Goal: Transaction & Acquisition: Book appointment/travel/reservation

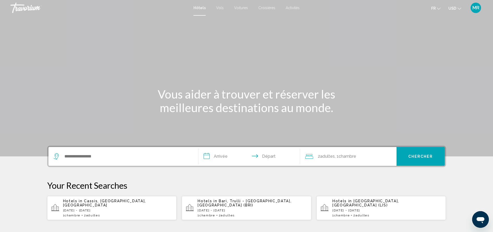
click at [228, 156] on input "**********" at bounding box center [250, 157] width 104 height 20
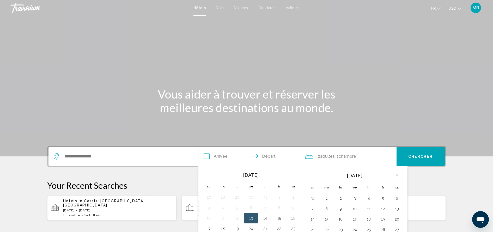
scroll to position [129, 0]
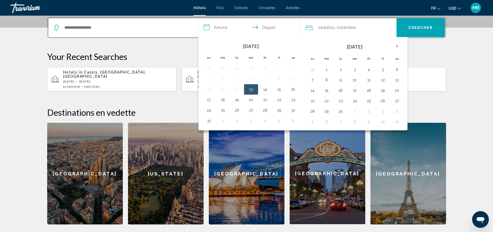
click at [256, 86] on td "13" at bounding box center [251, 89] width 14 height 10
click at [250, 92] on button "13" at bounding box center [251, 89] width 8 height 7
click at [214, 99] on td "17" at bounding box center [209, 100] width 14 height 10
click at [209, 99] on button "17" at bounding box center [209, 99] width 8 height 7
type input "**********"
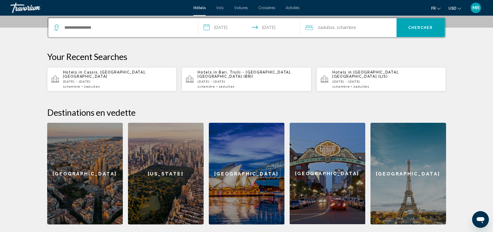
click at [348, 28] on span "Chambre" at bounding box center [347, 27] width 17 height 5
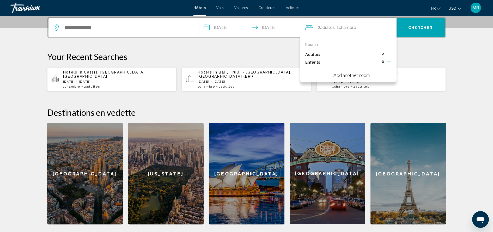
click at [389, 62] on icon "Increment children" at bounding box center [389, 61] width 5 height 5
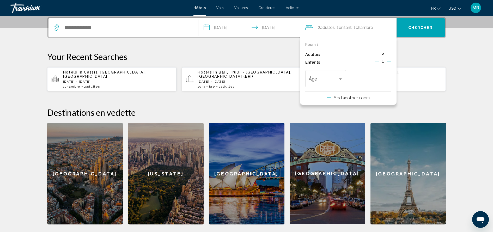
click at [389, 62] on icon "Increment children" at bounding box center [389, 61] width 5 height 5
click at [339, 80] on div "Travelers: 2 adults, 2 children" at bounding box center [340, 79] width 5 height 4
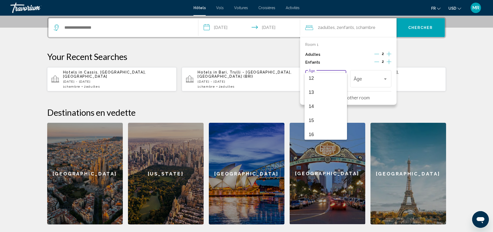
scroll to position [187, 0]
click at [331, 104] on span "15" at bounding box center [326, 105] width 34 height 14
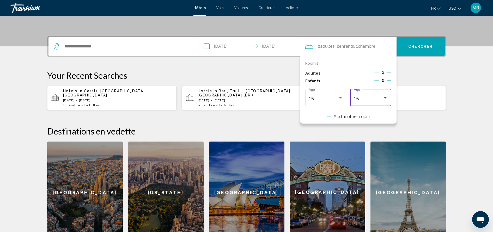
scroll to position [96, 0]
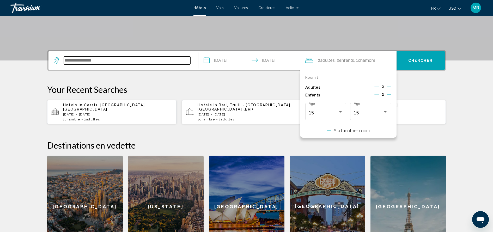
click at [167, 58] on input "Search widget" at bounding box center [127, 61] width 126 height 8
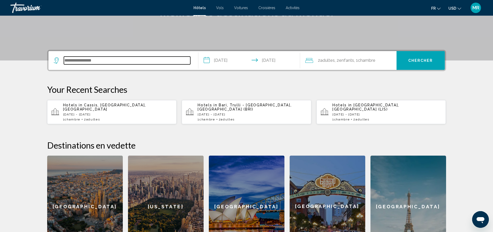
scroll to position [129, 0]
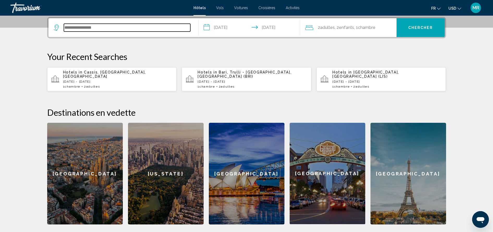
click at [165, 27] on input "Search widget" at bounding box center [127, 28] width 126 height 8
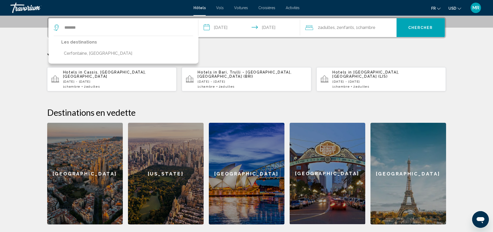
click at [143, 55] on div "Les destinations [GEOGRAPHIC_DATA], [GEOGRAPHIC_DATA]" at bounding box center [124, 50] width 150 height 28
click at [102, 55] on button "Cerfontaine, [GEOGRAPHIC_DATA]" at bounding box center [98, 54] width 74 height 10
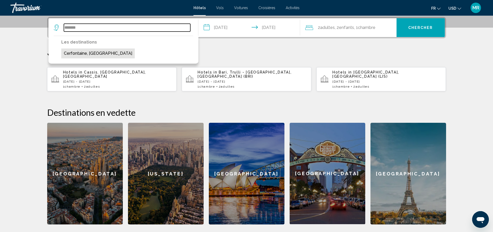
type input "**********"
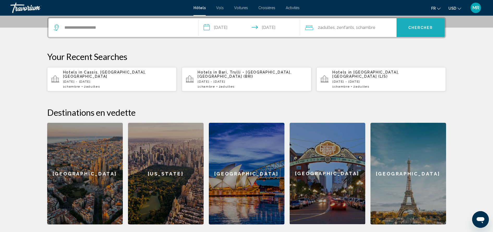
click at [415, 27] on span "Chercher" at bounding box center [420, 28] width 25 height 4
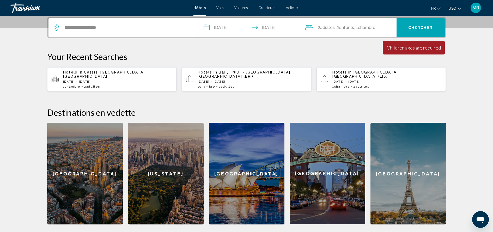
click at [367, 29] on span "Chambre" at bounding box center [366, 27] width 17 height 5
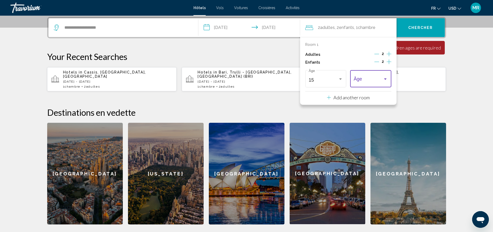
click at [373, 81] on span "Travelers: 2 adults, 2 children" at bounding box center [368, 79] width 29 height 5
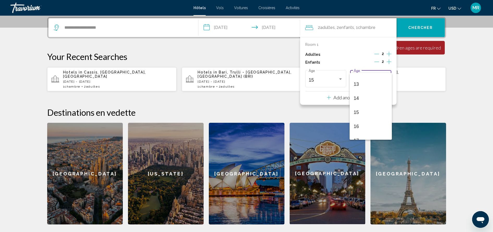
scroll to position [179, 0]
click at [369, 111] on span "15" at bounding box center [371, 112] width 34 height 14
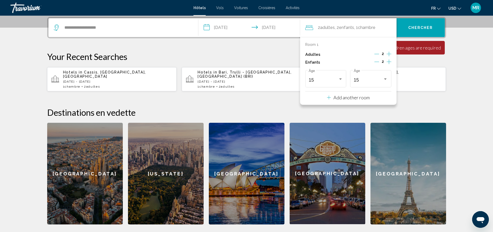
click at [401, 89] on div "**********" at bounding box center [247, 121] width 420 height 208
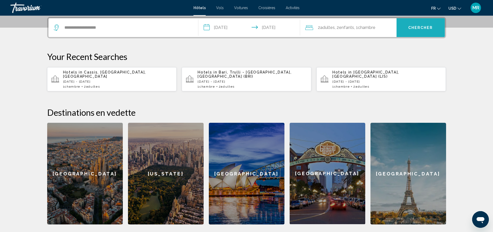
click at [426, 30] on span "Chercher" at bounding box center [420, 28] width 25 height 4
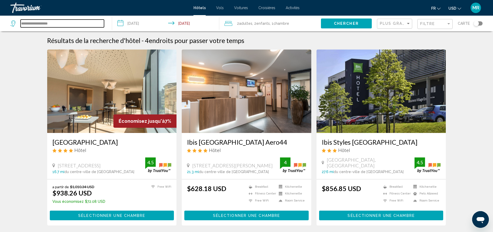
click at [86, 26] on input "**********" at bounding box center [62, 24] width 83 height 8
type input "*"
click at [15, 24] on icon "Search widget" at bounding box center [13, 23] width 6 height 6
click at [37, 22] on input "Search widget" at bounding box center [62, 24] width 83 height 8
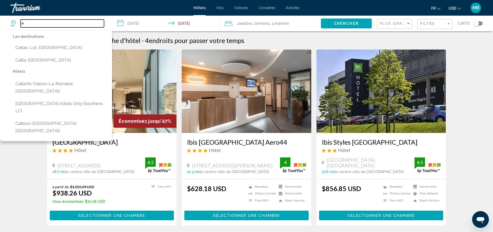
type input "*"
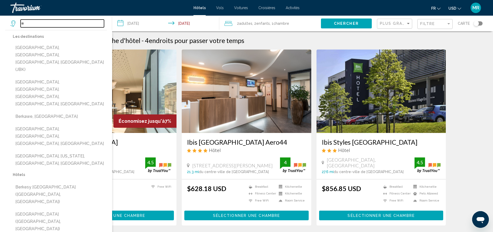
type input "*"
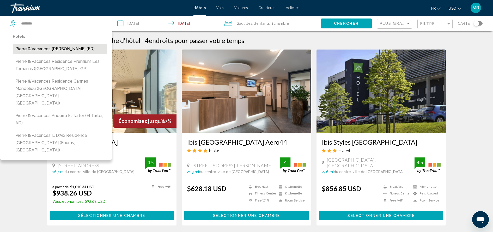
click at [63, 47] on button "Pierre & Vacances [PERSON_NAME] (FR)" at bounding box center [60, 49] width 94 height 10
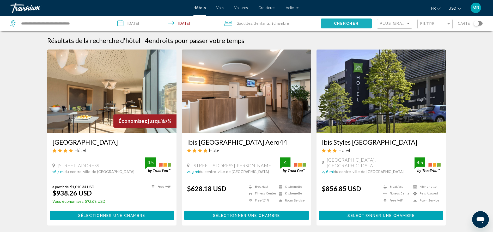
click at [340, 28] on button "Chercher" at bounding box center [346, 24] width 51 height 10
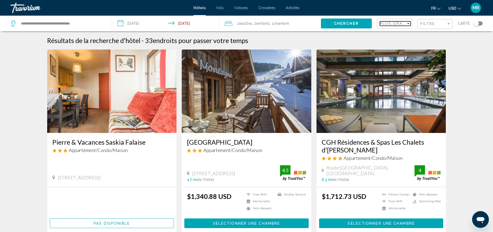
click at [407, 23] on div "Sort by" at bounding box center [408, 23] width 5 height 4
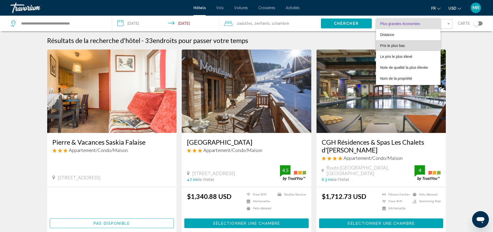
click at [397, 44] on span "Prix le plus bas" at bounding box center [392, 46] width 25 height 4
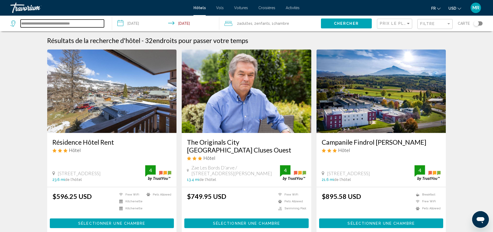
click at [87, 27] on input "**********" at bounding box center [62, 24] width 83 height 8
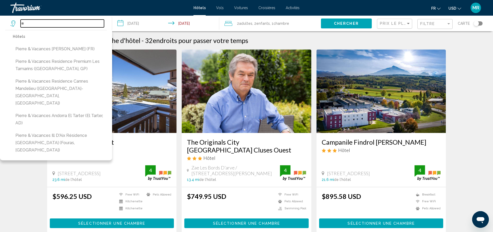
type input "*"
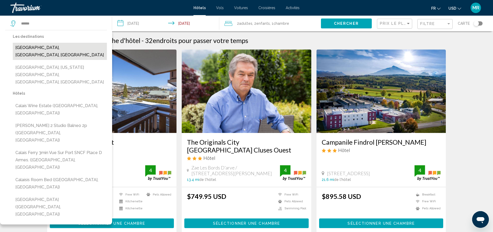
click at [63, 46] on button "[GEOGRAPHIC_DATA], [GEOGRAPHIC_DATA], [GEOGRAPHIC_DATA]" at bounding box center [60, 51] width 94 height 17
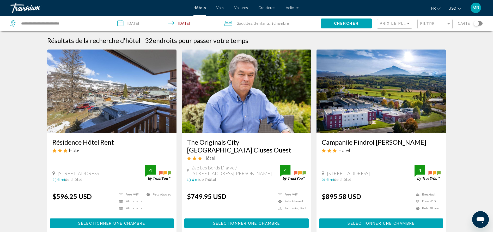
click at [330, 24] on button "Chercher" at bounding box center [346, 24] width 51 height 10
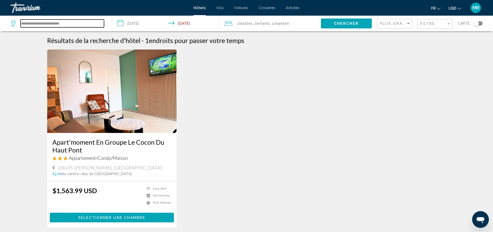
click at [75, 23] on input "**********" at bounding box center [62, 24] width 83 height 8
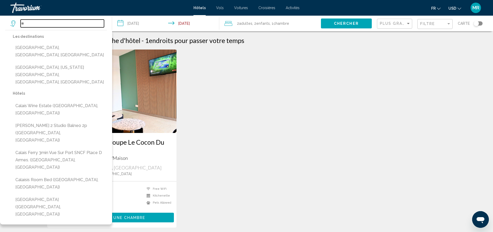
type input "*"
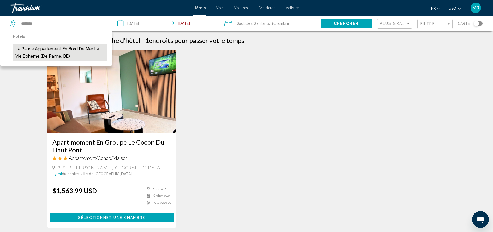
click at [51, 48] on button "La Panne Appartement En Bord de Mer la Vie Boheme (De Panne, BE)" at bounding box center [60, 52] width 94 height 17
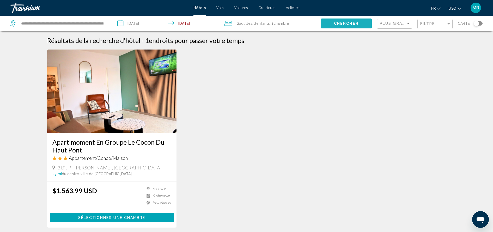
click at [346, 27] on button "Chercher" at bounding box center [346, 24] width 51 height 10
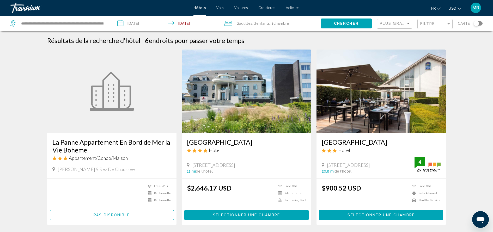
click at [105, 24] on div "**********" at bounding box center [58, 24] width 96 height 16
click at [86, 23] on input "**********" at bounding box center [62, 24] width 83 height 8
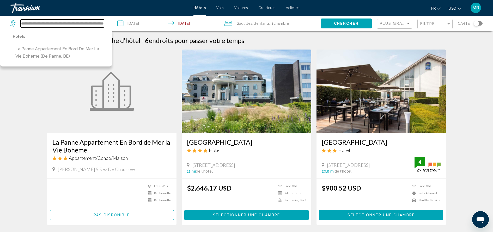
click at [85, 26] on input "**********" at bounding box center [62, 24] width 83 height 8
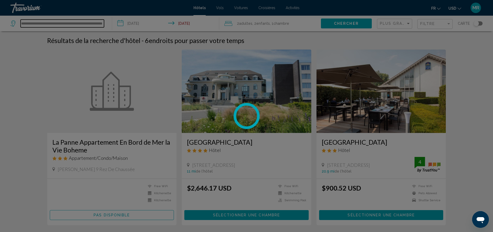
type input "**********"
click at [88, 23] on div at bounding box center [246, 116] width 493 height 232
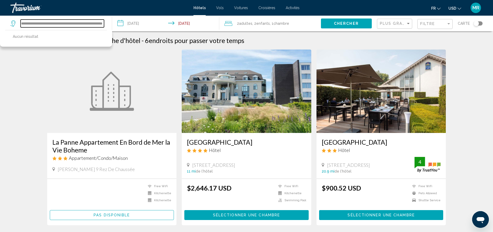
click at [81, 25] on input "**********" at bounding box center [62, 24] width 83 height 8
drag, startPoint x: 22, startPoint y: 23, endPoint x: 150, endPoint y: 21, distance: 128.1
click at [150, 21] on div "**********" at bounding box center [246, 24] width 493 height 16
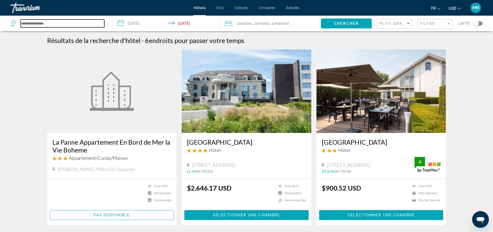
scroll to position [0, 0]
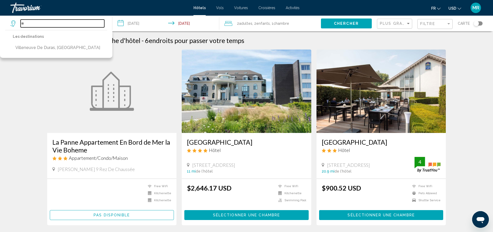
type input "*"
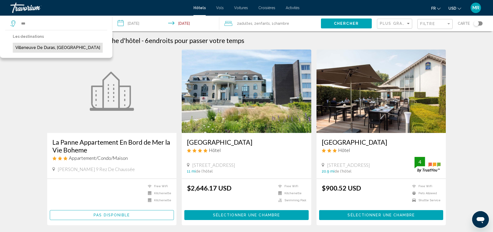
click at [61, 44] on button "Villeneuve De Duras, [GEOGRAPHIC_DATA]" at bounding box center [58, 48] width 90 height 10
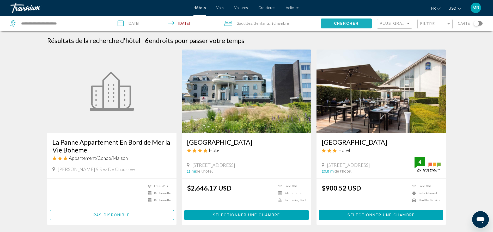
click at [349, 25] on span "Chercher" at bounding box center [346, 24] width 25 height 4
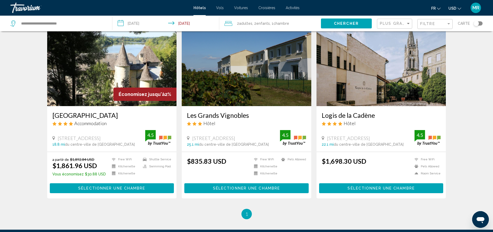
scroll to position [19, 0]
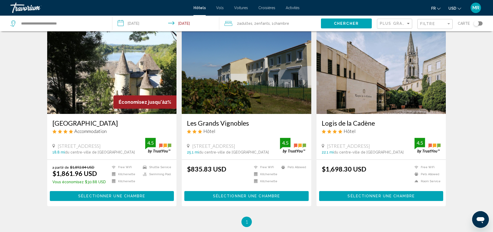
click at [477, 23] on div "Toggle map" at bounding box center [476, 23] width 5 height 5
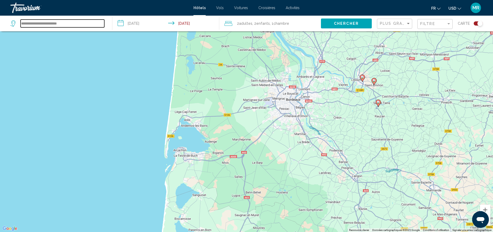
click at [90, 20] on input "**********" at bounding box center [63, 24] width 84 height 8
type input "*"
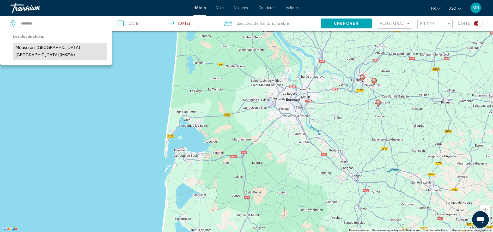
click at [81, 50] on button "Mouscron, [GEOGRAPHIC_DATA], [GEOGRAPHIC_DATA] (MWW)" at bounding box center [60, 51] width 94 height 17
type input "**********"
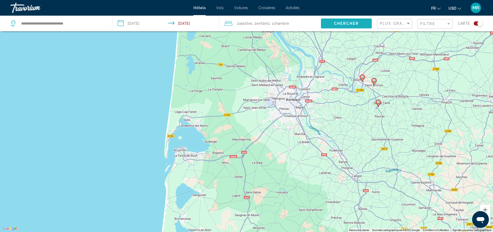
click at [339, 26] on span "Chercher" at bounding box center [346, 24] width 25 height 4
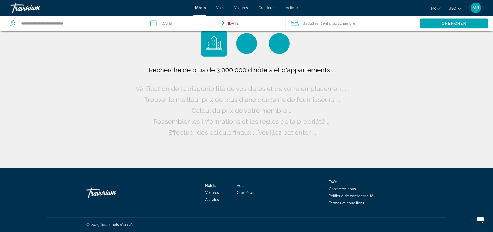
scroll to position [0, 0]
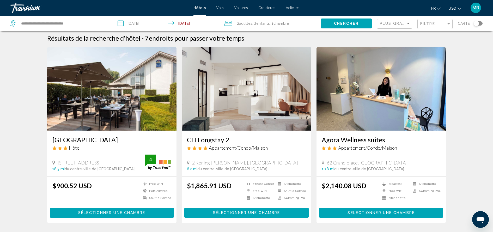
scroll to position [2, 0]
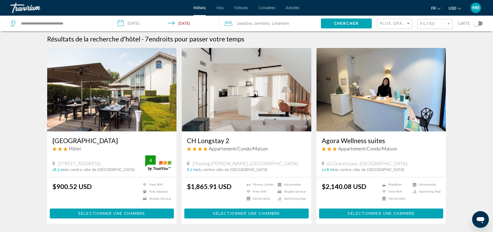
click at [125, 98] on img "Main content" at bounding box center [112, 89] width 130 height 83
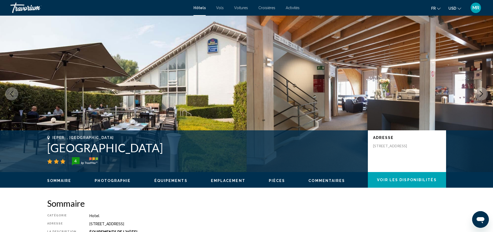
click at [480, 95] on icon "Next image" at bounding box center [481, 94] width 6 height 6
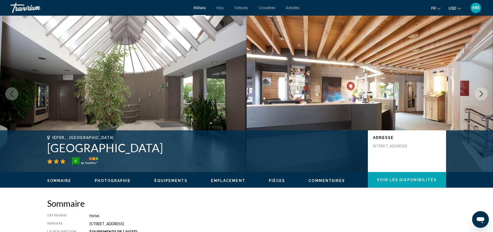
click at [480, 95] on icon "Next image" at bounding box center [481, 94] width 6 height 6
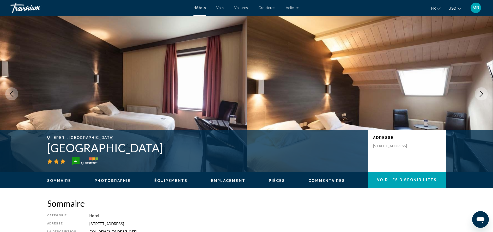
click at [12, 93] on icon "Previous image" at bounding box center [12, 94] width 6 height 6
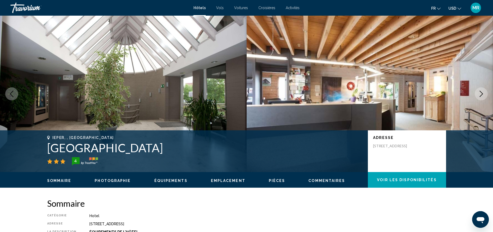
click at [12, 93] on icon "Previous image" at bounding box center [12, 94] width 6 height 6
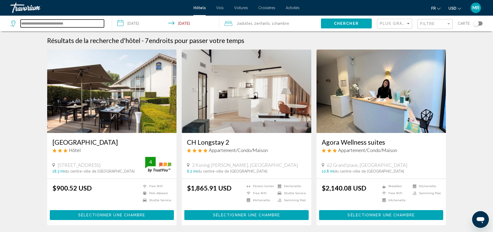
click at [95, 21] on input "**********" at bounding box center [62, 24] width 83 height 8
type input "*"
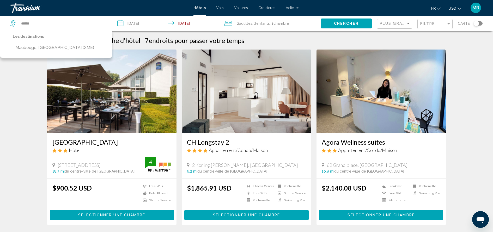
click at [70, 46] on div "Les destinations [GEOGRAPHIC_DATA], [GEOGRAPHIC_DATA] (XME)" at bounding box center [56, 44] width 112 height 28
click at [55, 47] on button "Maubeuge, [GEOGRAPHIC_DATA] (XME)" at bounding box center [55, 48] width 84 height 10
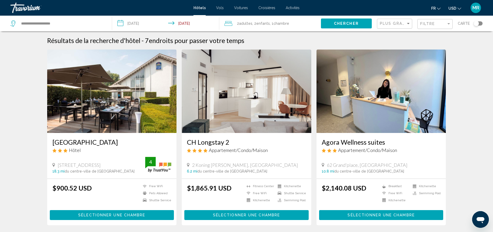
click at [351, 24] on span "Chercher" at bounding box center [346, 24] width 25 height 4
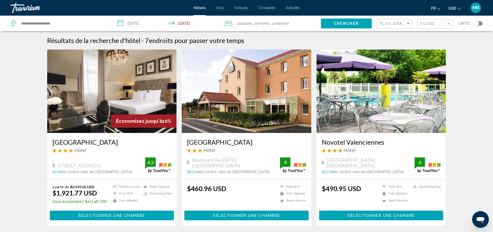
click at [475, 25] on div "Toggle map" at bounding box center [476, 23] width 5 height 5
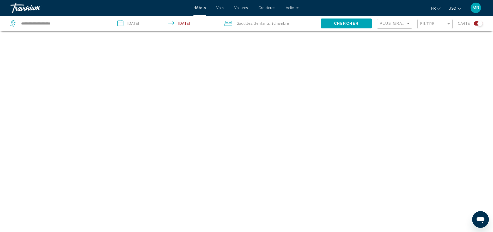
scroll to position [31, 0]
drag, startPoint x: 282, startPoint y: 104, endPoint x: 277, endPoint y: 153, distance: 49.3
click at [277, 153] on div "Pour activer le glissement avec le clavier, appuyez sur Alt+Entrée. Une fois ce…" at bounding box center [246, 116] width 493 height 232
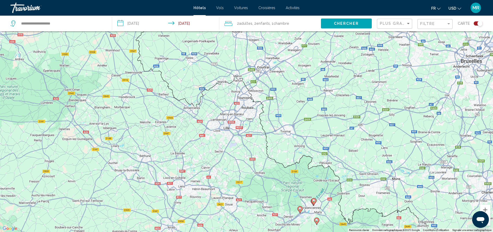
drag, startPoint x: 184, startPoint y: 70, endPoint x: 241, endPoint y: 172, distance: 116.6
click at [241, 172] on div "Pour activer le glissement avec le clavier, appuyez sur Alt+Entrée. Une fois ce…" at bounding box center [246, 116] width 493 height 232
click at [68, 24] on input "**********" at bounding box center [62, 24] width 83 height 8
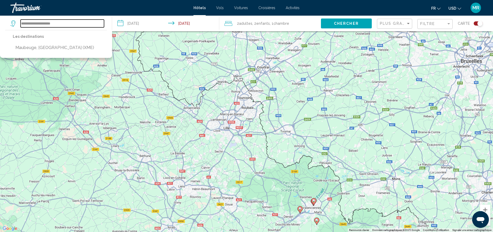
click at [68, 24] on input "**********" at bounding box center [62, 24] width 83 height 8
type input "*"
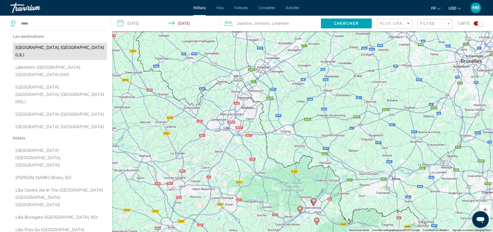
click at [64, 46] on button "[GEOGRAPHIC_DATA], [GEOGRAPHIC_DATA] (LIL)" at bounding box center [60, 51] width 94 height 17
type input "**********"
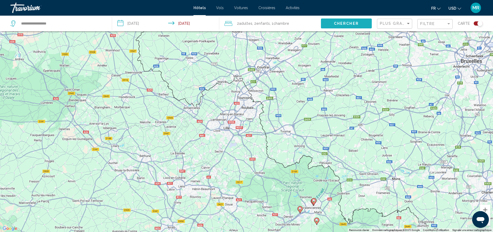
click at [331, 22] on button "Chercher" at bounding box center [346, 24] width 51 height 10
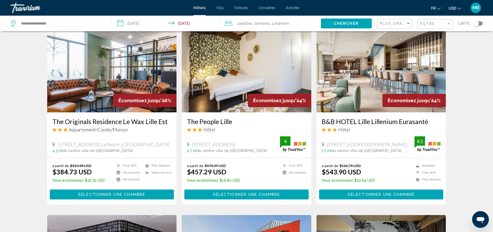
scroll to position [162, 0]
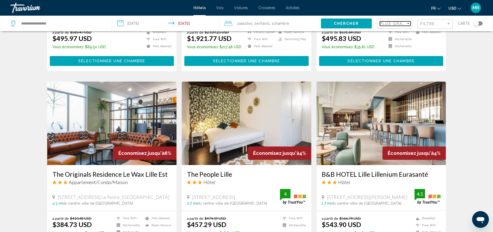
click at [405, 25] on span "Plus grandes économies" at bounding box center [411, 23] width 62 height 4
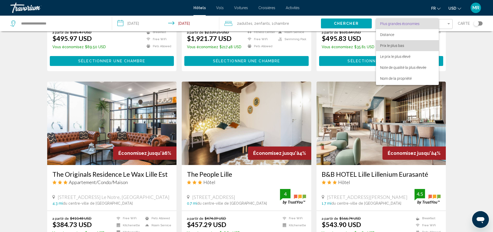
click at [402, 45] on span "Prix le plus bas" at bounding box center [392, 46] width 24 height 4
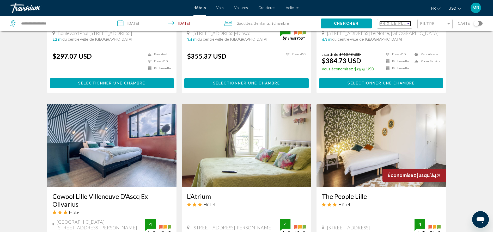
scroll to position [50, 0]
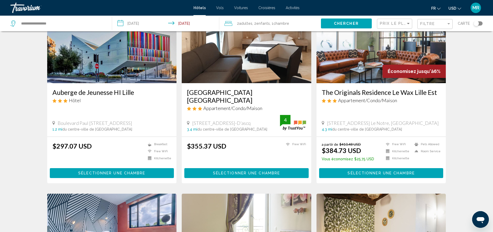
click at [476, 23] on div "Toggle map" at bounding box center [476, 23] width 5 height 5
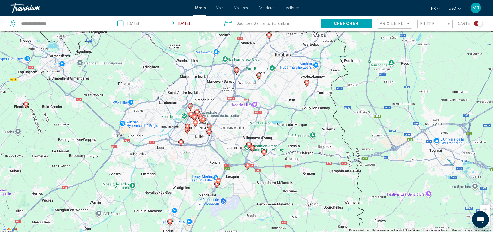
drag, startPoint x: 292, startPoint y: 63, endPoint x: 275, endPoint y: 115, distance: 54.9
click at [275, 115] on div "Pour activer le glissement avec le clavier, appuyez sur Alt+Entrée. Une fois ce…" at bounding box center [246, 116] width 493 height 232
click at [308, 83] on image "Main content" at bounding box center [306, 82] width 3 height 3
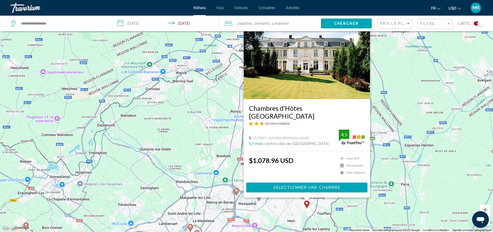
click at [340, 215] on div "Pour activer le glissement avec le clavier, appuyez sur Alt+Entrée. Une fois ce…" at bounding box center [246, 116] width 493 height 232
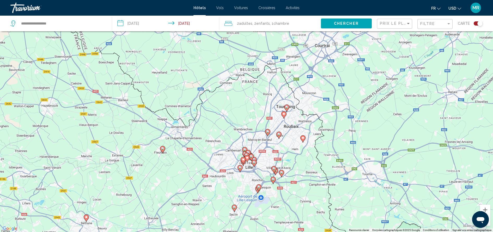
drag, startPoint x: 340, startPoint y: 185, endPoint x: 319, endPoint y: 128, distance: 61.5
click at [319, 128] on div "Pour activer le glissement avec le clavier, appuyez sur Alt+Entrée. Une fois ce…" at bounding box center [246, 116] width 493 height 232
click at [284, 114] on image "Main content" at bounding box center [283, 113] width 3 height 3
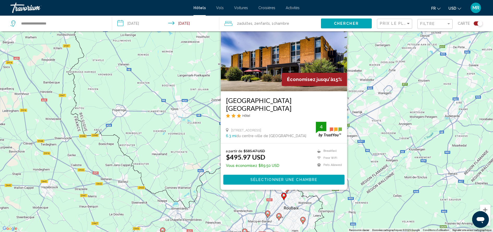
click at [364, 210] on div "Pour activer le glissement avec le clavier, appuyez sur Alt+Entrée. Une fois ce…" at bounding box center [246, 116] width 493 height 232
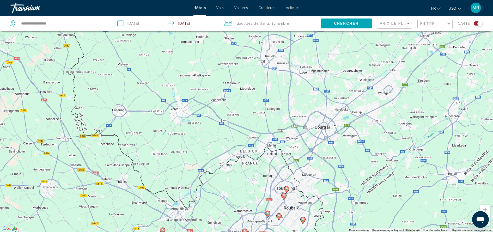
click at [287, 188] on image "Main content" at bounding box center [286, 188] width 3 height 3
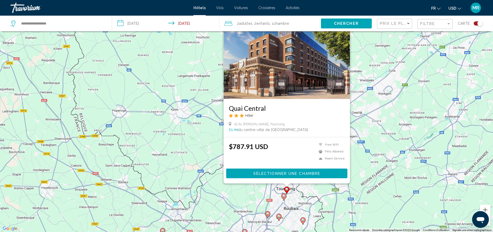
click at [279, 217] on image "Main content" at bounding box center [278, 216] width 3 height 3
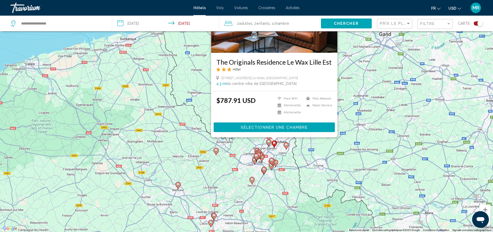
drag, startPoint x: 303, startPoint y: 217, endPoint x: 300, endPoint y: 140, distance: 76.5
click at [300, 140] on div "Pour activer le glissement avec le clavier, appuyez sur Alt+Entrée. Une fois ce…" at bounding box center [246, 116] width 493 height 232
click at [296, 171] on div "Pour activer le glissement avec le clavier, appuyez sur Alt+Entrée. Une fois ce…" at bounding box center [246, 116] width 493 height 232
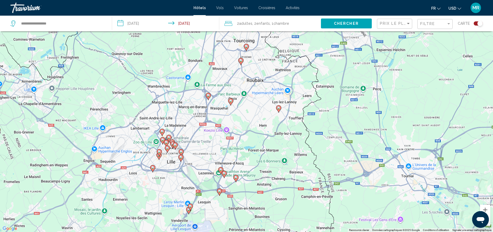
click at [235, 177] on image "Main content" at bounding box center [235, 177] width 3 height 3
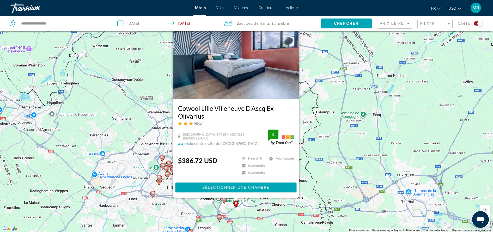
click at [246, 211] on div "Pour activer le glissement avec le clavier, appuyez sur Alt+Entrée. Une fois ce…" at bounding box center [246, 116] width 493 height 232
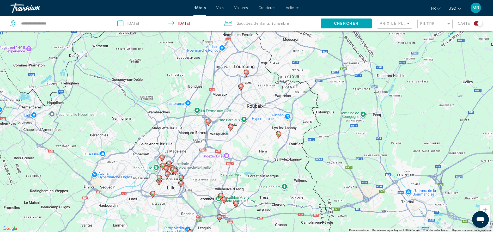
click at [224, 197] on icon "Main content" at bounding box center [224, 200] width 5 height 7
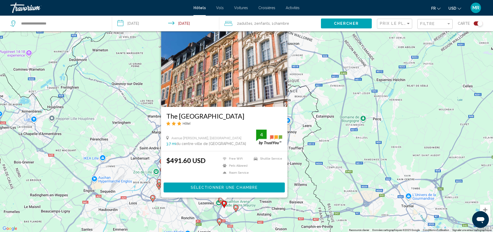
click at [219, 199] on icon "Main content" at bounding box center [220, 200] width 5 height 7
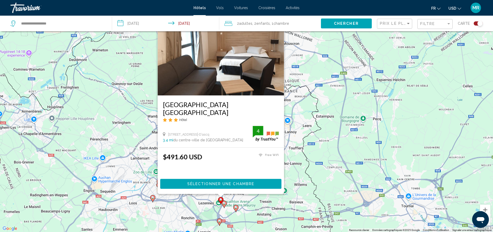
click at [220, 222] on image "Main content" at bounding box center [219, 221] width 3 height 3
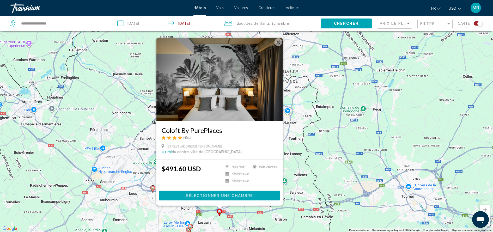
click at [244, 222] on div "Pour activer le glissement avec le clavier, appuyez sur Alt+Entrée. Une fois ce…" at bounding box center [246, 116] width 493 height 232
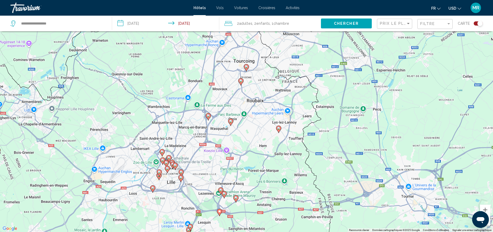
click at [235, 197] on image "Main content" at bounding box center [235, 197] width 3 height 3
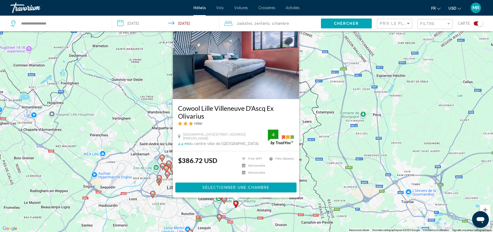
click at [131, 125] on div "Pour activer le glissement avec le clavier, appuyez sur Alt+Entrée. Une fois ce…" at bounding box center [246, 116] width 493 height 232
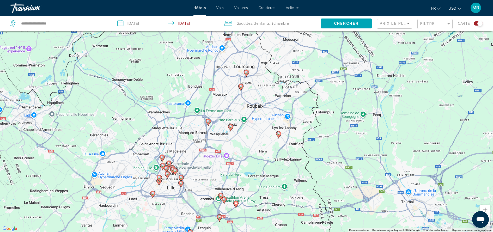
click at [152, 196] on icon "Main content" at bounding box center [152, 194] width 5 height 7
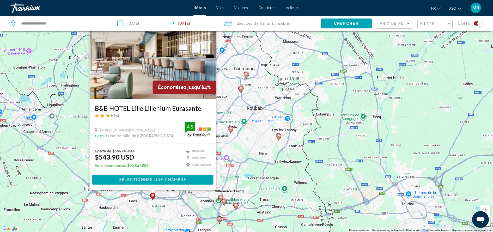
click at [142, 214] on div "Pour activer le glissement avec le clavier, appuyez sur Alt+Entrée. Une fois ce…" at bounding box center [246, 116] width 493 height 232
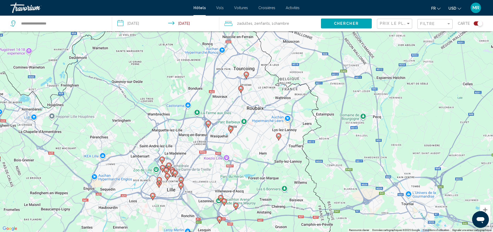
click at [225, 202] on image "Main content" at bounding box center [224, 201] width 3 height 3
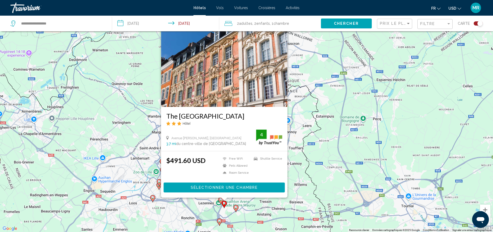
click at [221, 199] on div "Main content" at bounding box center [224, 199] width 7 height 3
click at [221, 200] on image "Main content" at bounding box center [220, 199] width 3 height 3
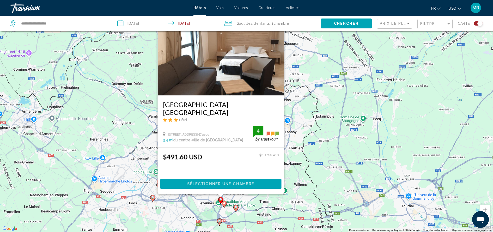
click at [235, 207] on image "Main content" at bounding box center [235, 207] width 3 height 3
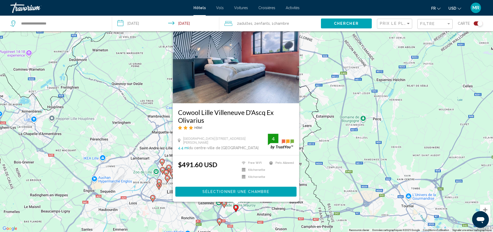
click at [256, 220] on div "Pour activer le glissement avec le clavier, appuyez sur Alt+Entrée. Une fois ce…" at bounding box center [246, 116] width 493 height 232
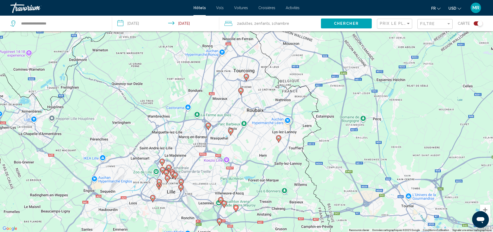
click at [279, 140] on icon "Main content" at bounding box center [278, 139] width 5 height 7
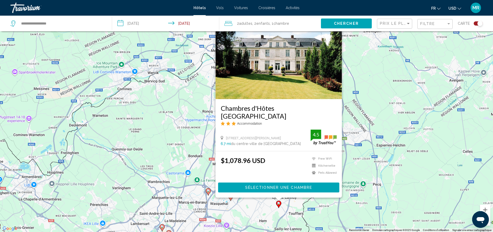
click at [250, 210] on div "Pour activer le glissement avec le clavier, appuyez sur Alt+Entrée. Une fois ce…" at bounding box center [246, 116] width 493 height 232
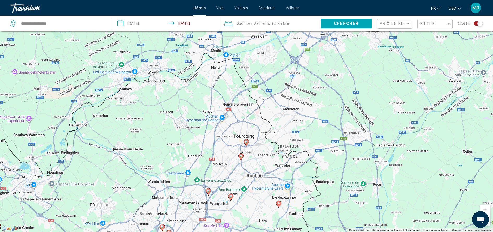
click at [231, 197] on image "Main content" at bounding box center [230, 196] width 3 height 3
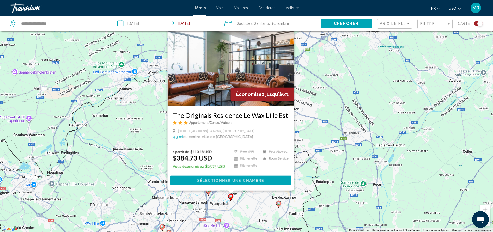
click at [231, 208] on div "Pour activer le glissement avec le clavier, appuyez sur Alt+Entrée. Une fois ce…" at bounding box center [246, 116] width 493 height 232
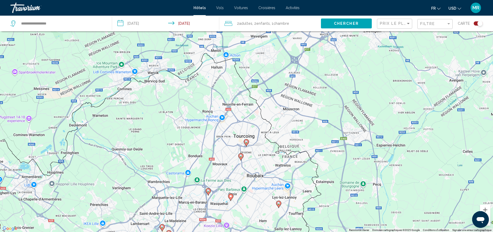
click at [209, 192] on icon "Main content" at bounding box center [208, 192] width 5 height 7
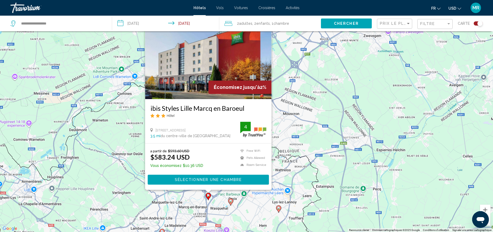
click at [229, 203] on gmp-advanced-marker "Main content" at bounding box center [230, 202] width 5 height 8
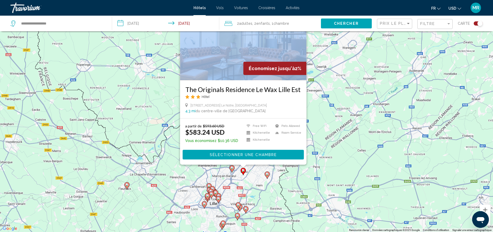
drag, startPoint x: 241, startPoint y: 218, endPoint x: 251, endPoint y: 159, distance: 59.8
click at [251, 163] on div "Pour activer le glissement avec le clavier, appuyez sur Alt+Entrée. Une fois ce…" at bounding box center [246, 116] width 493 height 232
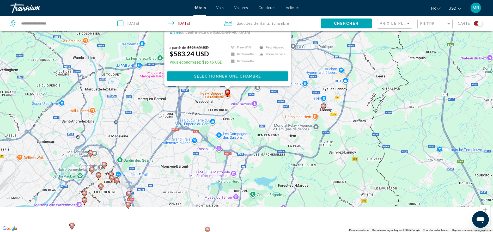
drag, startPoint x: 300, startPoint y: 197, endPoint x: 288, endPoint y: 153, distance: 46.6
click at [288, 157] on div "Pour activer le glissement avec le clavier, appuyez sur Alt+Entrée. Une fois ce…" at bounding box center [246, 116] width 493 height 232
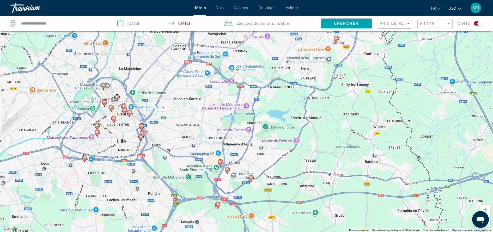
drag, startPoint x: 263, startPoint y: 195, endPoint x: 282, endPoint y: 154, distance: 45.3
click at [282, 154] on div "Pour activer le glissement avec le clavier, appuyez sur Alt+Entrée. Une fois ce…" at bounding box center [246, 116] width 493 height 232
click at [227, 169] on image "Main content" at bounding box center [227, 169] width 3 height 3
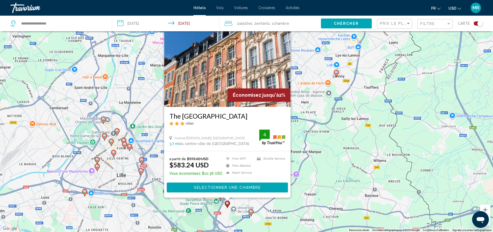
click at [251, 210] on image "Main content" at bounding box center [251, 211] width 3 height 3
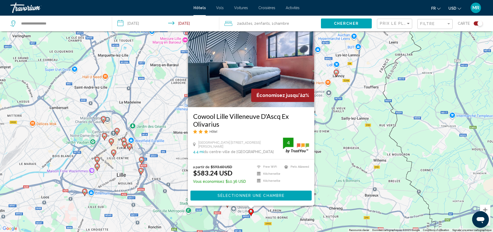
click at [202, 218] on div "Pour activer le glissement avec le clavier, appuyez sur Alt+Entrée. Une fois ce…" at bounding box center [246, 116] width 493 height 232
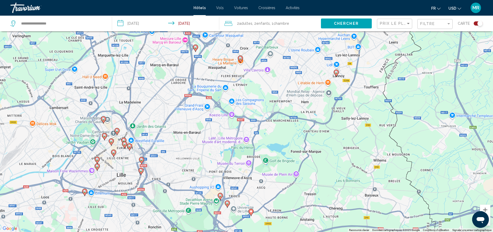
click at [220, 195] on image "Main content" at bounding box center [220, 195] width 3 height 3
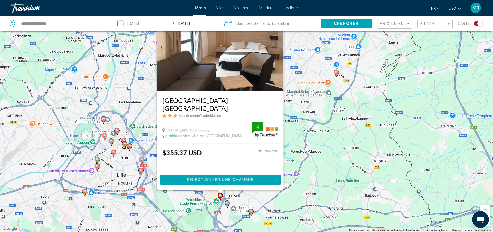
click at [221, 109] on h3 "[GEOGRAPHIC_DATA] [GEOGRAPHIC_DATA]" at bounding box center [220, 104] width 116 height 16
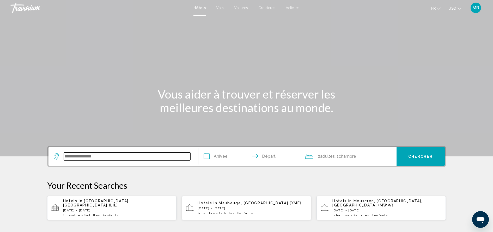
click at [111, 158] on input "Search widget" at bounding box center [127, 157] width 126 height 8
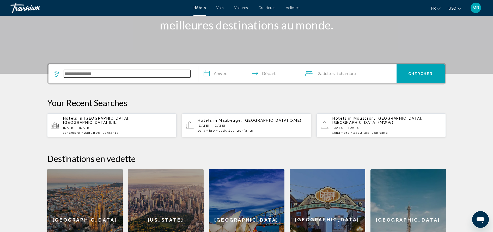
scroll to position [129, 0]
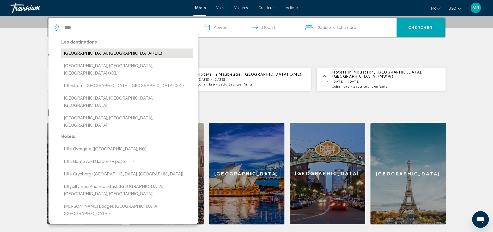
click at [122, 52] on button "[GEOGRAPHIC_DATA], [GEOGRAPHIC_DATA] (LIL)" at bounding box center [127, 54] width 132 height 10
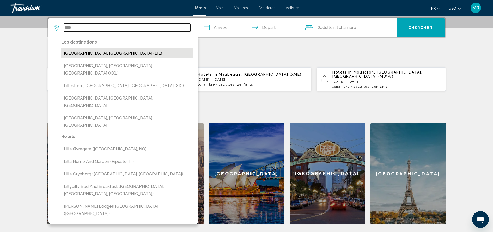
type input "**********"
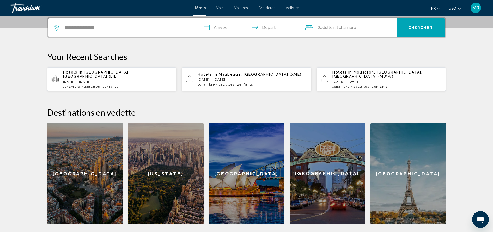
click at [230, 27] on input "**********" at bounding box center [250, 28] width 104 height 20
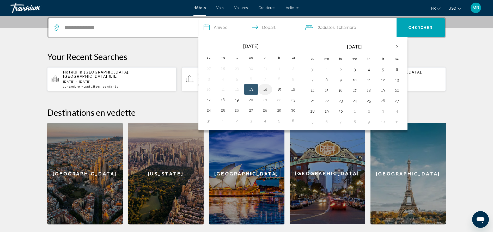
click at [263, 90] on button "14" at bounding box center [265, 89] width 8 height 7
click at [251, 90] on button "13" at bounding box center [251, 89] width 8 height 7
type input "**********"
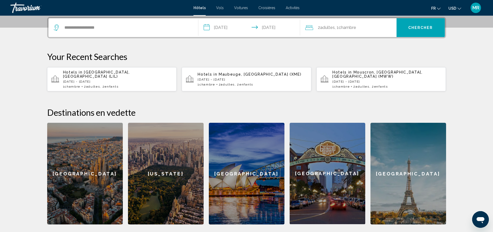
click at [275, 28] on input "**********" at bounding box center [250, 28] width 104 height 20
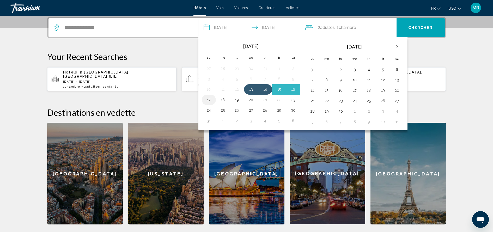
click at [211, 99] on button "17" at bounding box center [209, 99] width 8 height 7
click at [357, 22] on div "2 Adulte Adultes , 1 Chambre pièces" at bounding box center [350, 27] width 91 height 19
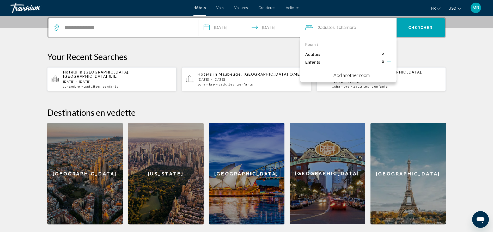
click at [389, 62] on icon "Increment children" at bounding box center [389, 61] width 5 height 5
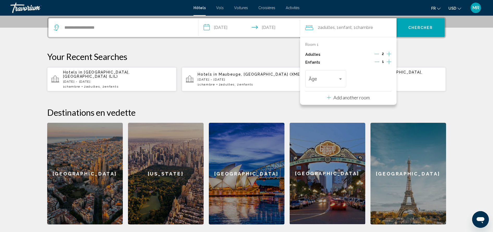
click at [389, 62] on icon "Increment children" at bounding box center [389, 61] width 5 height 5
click at [339, 79] on div "Travelers: 2 adults, 2 children" at bounding box center [340, 78] width 3 height 1
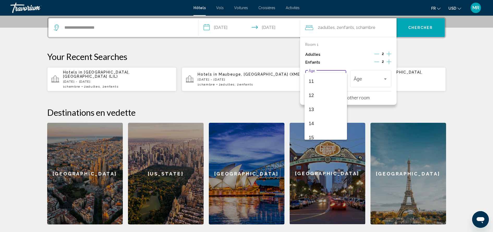
scroll to position [156, 0]
click at [327, 131] on span "15" at bounding box center [326, 135] width 34 height 14
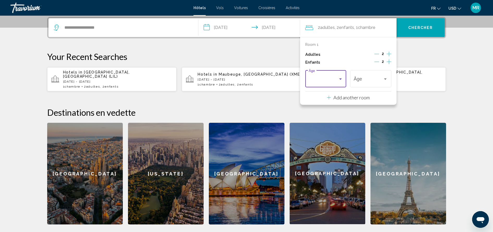
scroll to position [159, 0]
click at [374, 84] on div "15 Âge" at bounding box center [371, 78] width 34 height 19
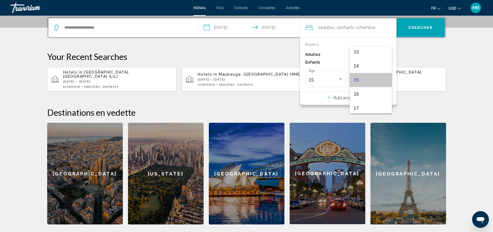
click at [374, 84] on span "15" at bounding box center [371, 80] width 34 height 14
click at [425, 30] on button "Chercher" at bounding box center [421, 27] width 48 height 19
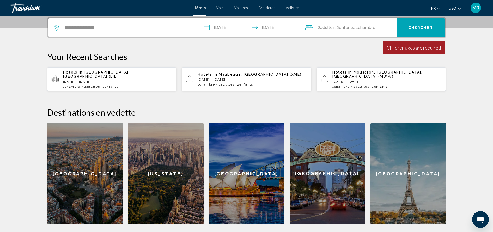
click at [375, 27] on span "Chambre" at bounding box center [366, 27] width 17 height 5
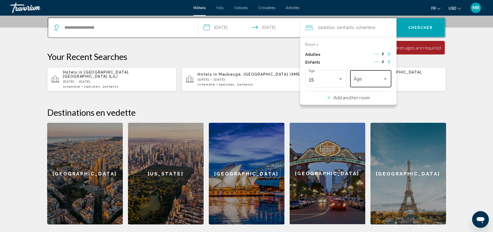
click at [373, 81] on span "Travelers: 2 adults, 2 children" at bounding box center [368, 79] width 29 height 5
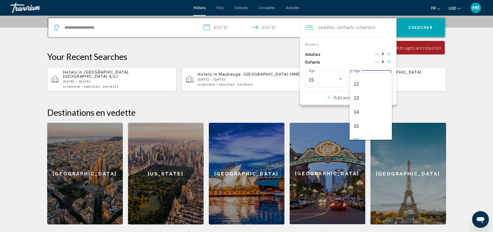
scroll to position [187, 0]
click at [369, 102] on span "15" at bounding box center [371, 105] width 34 height 14
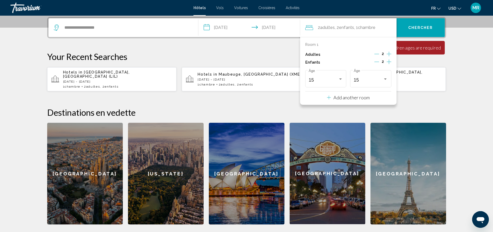
click at [434, 92] on div "**********" at bounding box center [247, 121] width 420 height 208
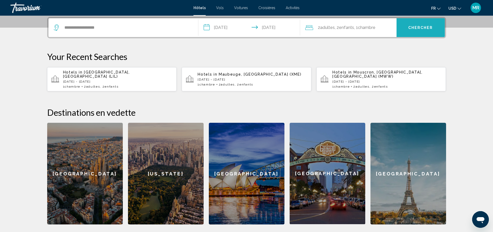
click at [427, 31] on button "Chercher" at bounding box center [421, 27] width 48 height 19
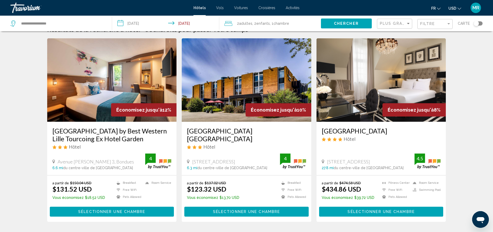
scroll to position [11, 0]
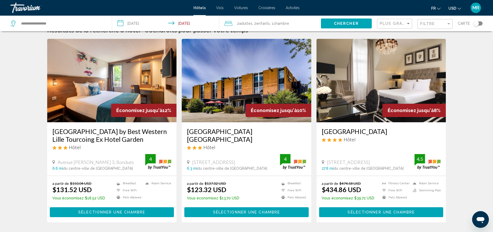
click at [186, 26] on input "**********" at bounding box center [166, 24] width 109 height 17
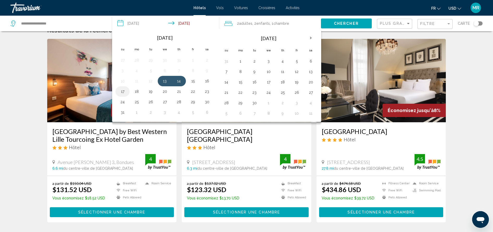
click at [122, 93] on button "17" at bounding box center [122, 91] width 8 height 7
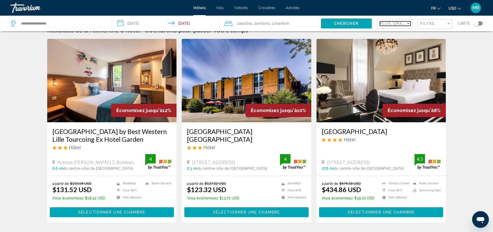
click at [397, 24] on span "Plus grandes économies" at bounding box center [411, 23] width 62 height 4
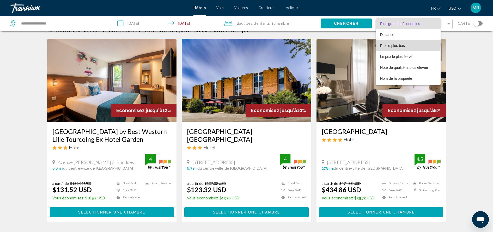
click at [394, 44] on span "Prix le plus bas" at bounding box center [392, 46] width 25 height 4
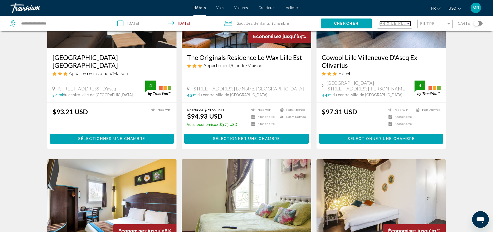
scroll to position [278, 0]
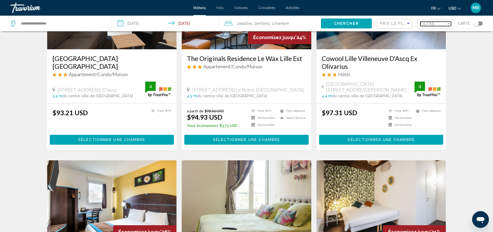
click at [421, 24] on span "Filtre" at bounding box center [427, 24] width 15 height 4
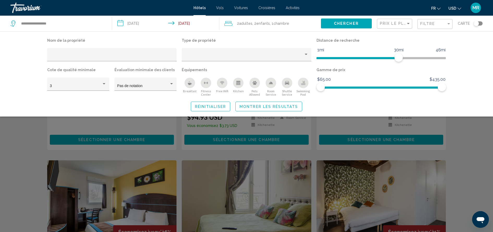
click at [300, 83] on div "Swimming Pool" at bounding box center [303, 83] width 10 height 10
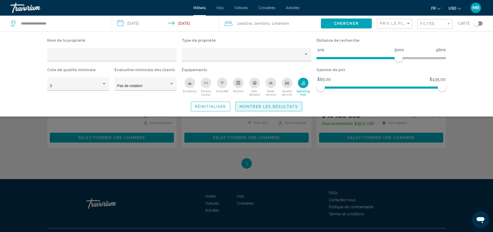
click at [273, 107] on span "Montrer les résultats" at bounding box center [269, 107] width 58 height 4
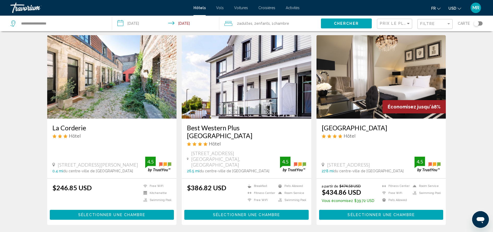
scroll to position [202, 0]
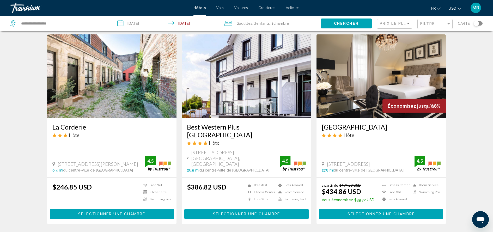
click at [125, 100] on img "Main content" at bounding box center [112, 75] width 130 height 83
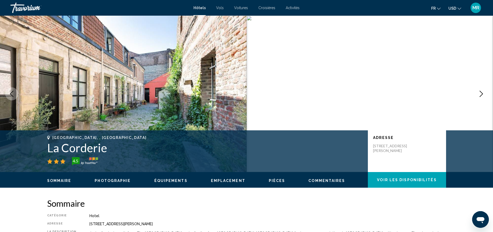
click at [480, 94] on icon "Next image" at bounding box center [481, 94] width 6 height 6
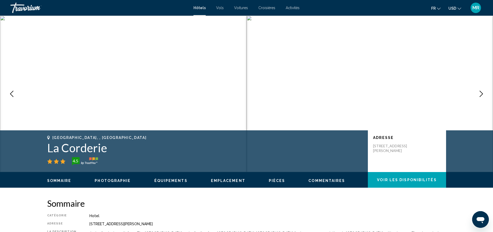
click at [480, 94] on icon "Next image" at bounding box center [481, 94] width 6 height 6
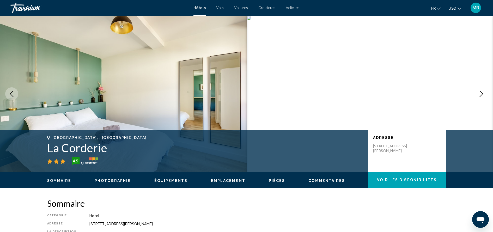
click at [480, 94] on icon "Next image" at bounding box center [481, 94] width 6 height 6
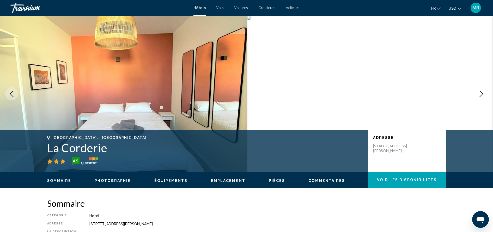
click at [480, 94] on icon "Next image" at bounding box center [481, 94] width 6 height 6
